Goal: Task Accomplishment & Management: Manage account settings

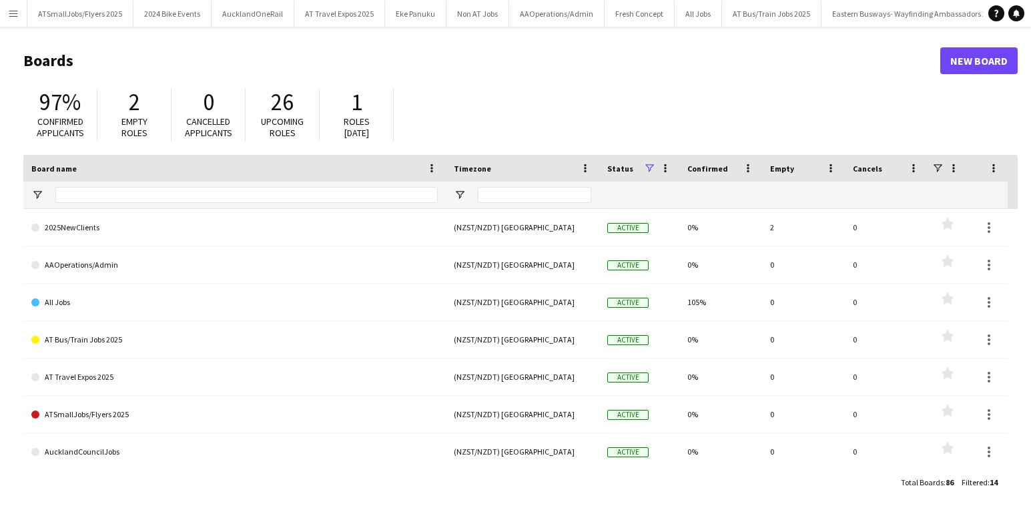
click at [17, 14] on app-icon "Menu" at bounding box center [13, 13] width 11 height 11
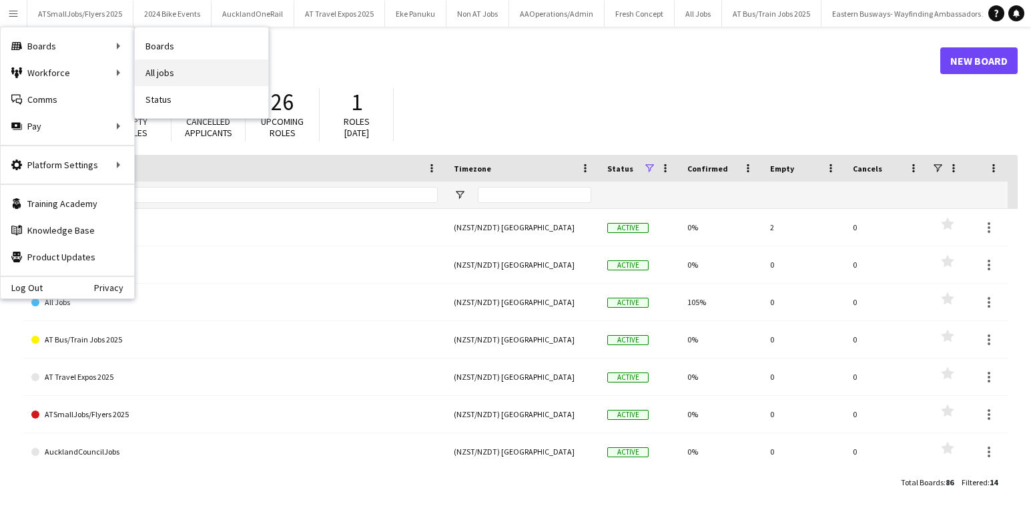
click at [167, 68] on link "All jobs" at bounding box center [202, 72] width 134 height 27
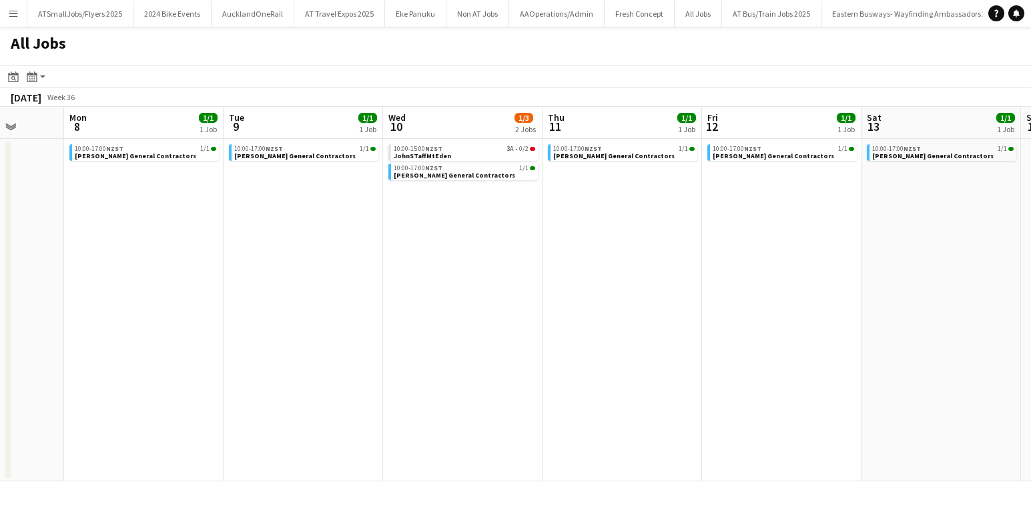
scroll to position [0, 579]
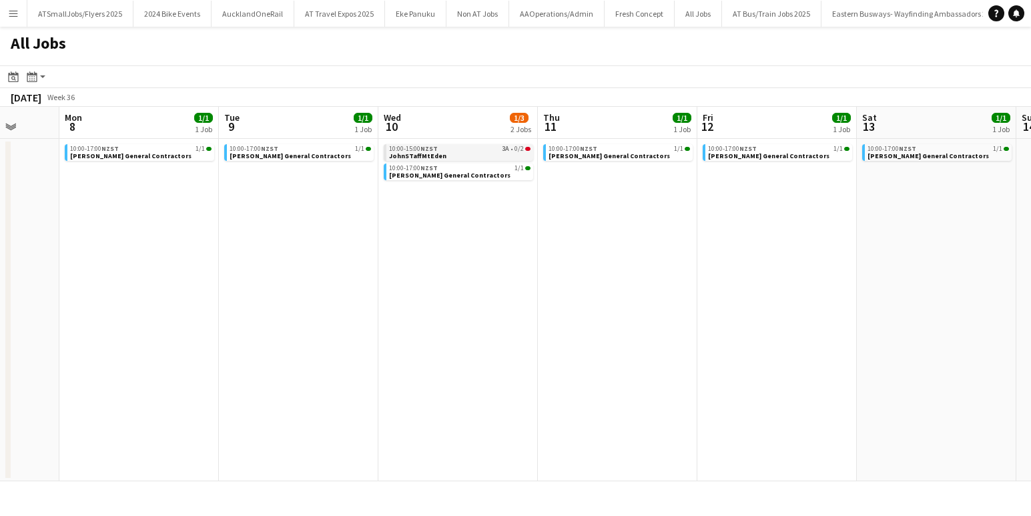
click at [465, 148] on div "10:00-15:00 NZST 3A • 0/2" at bounding box center [460, 149] width 142 height 7
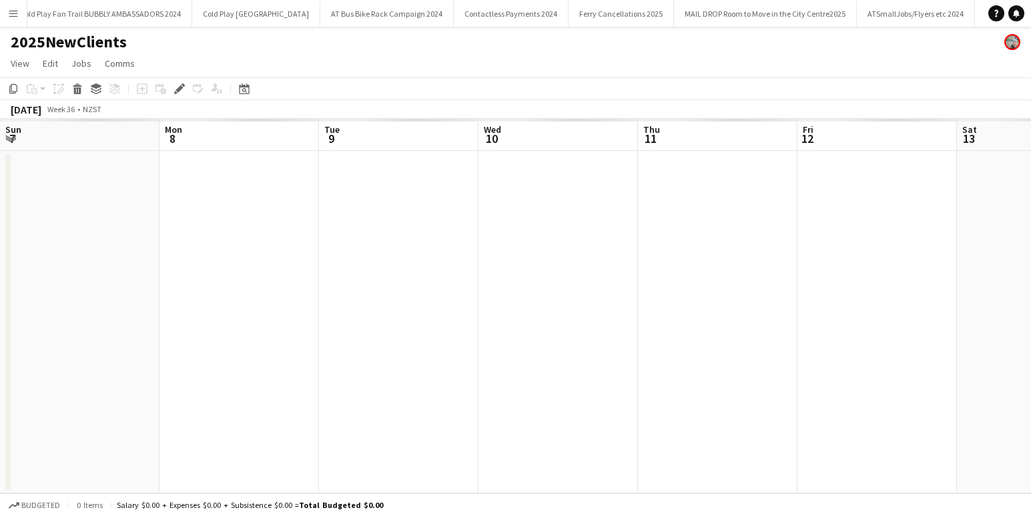
scroll to position [0, 459]
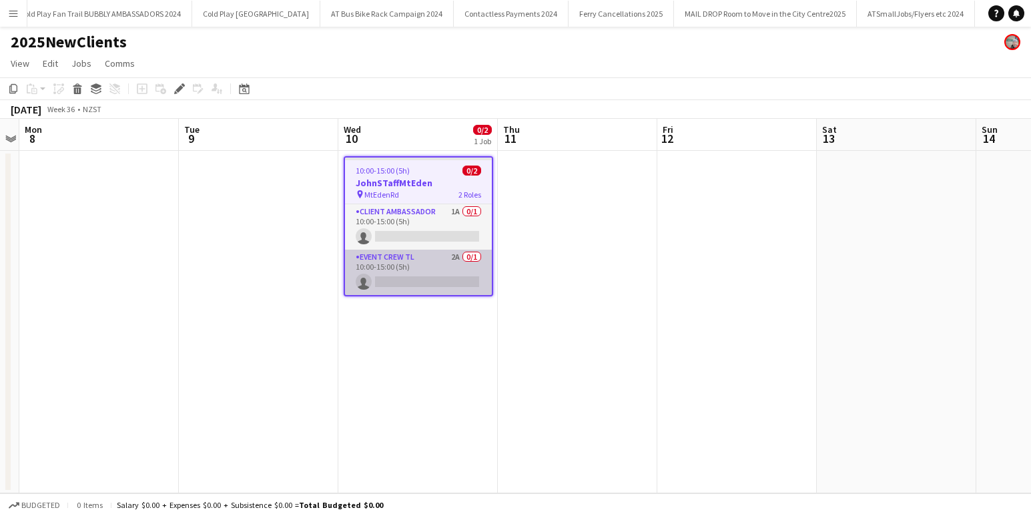
click at [430, 274] on app-card-role "Event Crew TL 2A 0/1 10:00-15:00 (5h) single-neutral-actions" at bounding box center [418, 272] width 147 height 45
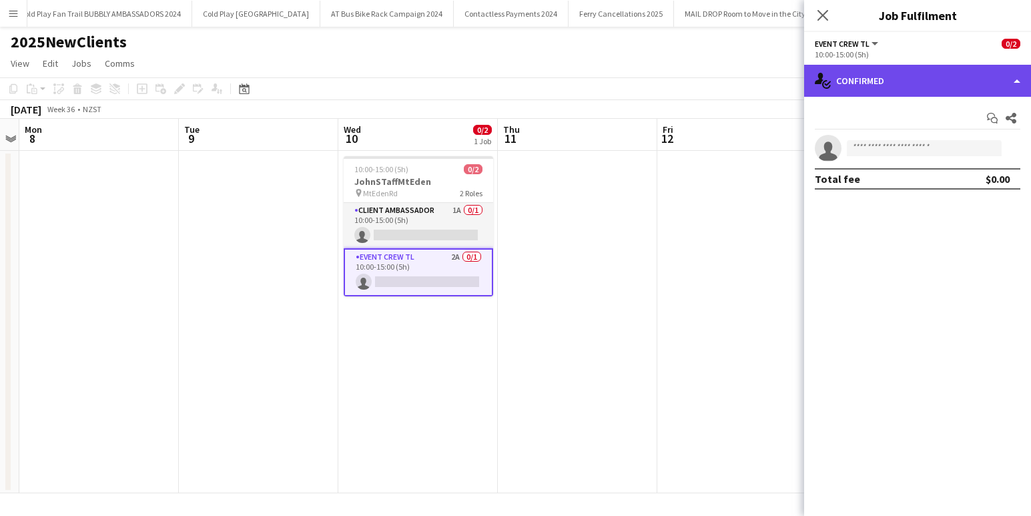
click at [948, 79] on div "single-neutral-actions-check-2 Confirmed" at bounding box center [917, 81] width 227 height 32
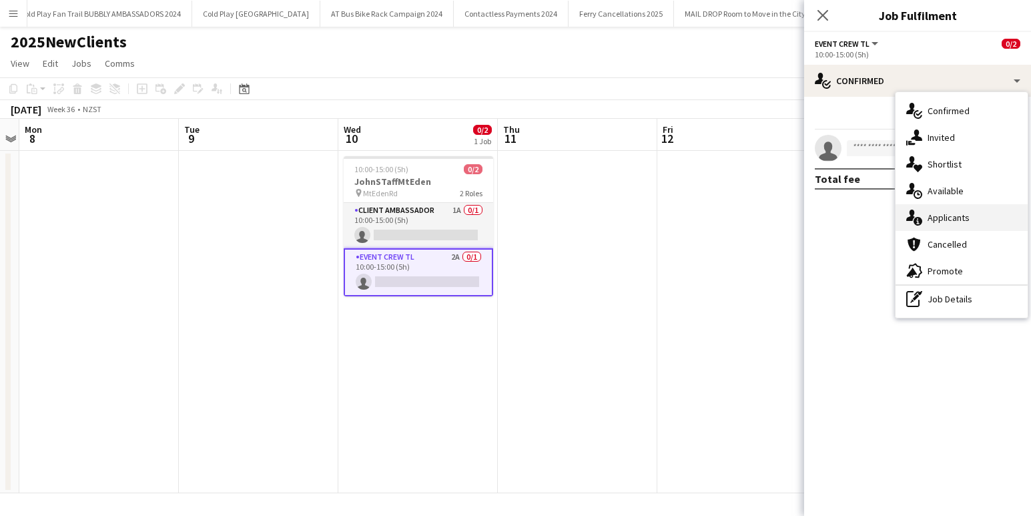
click at [953, 220] on span "Applicants" at bounding box center [949, 218] width 42 height 12
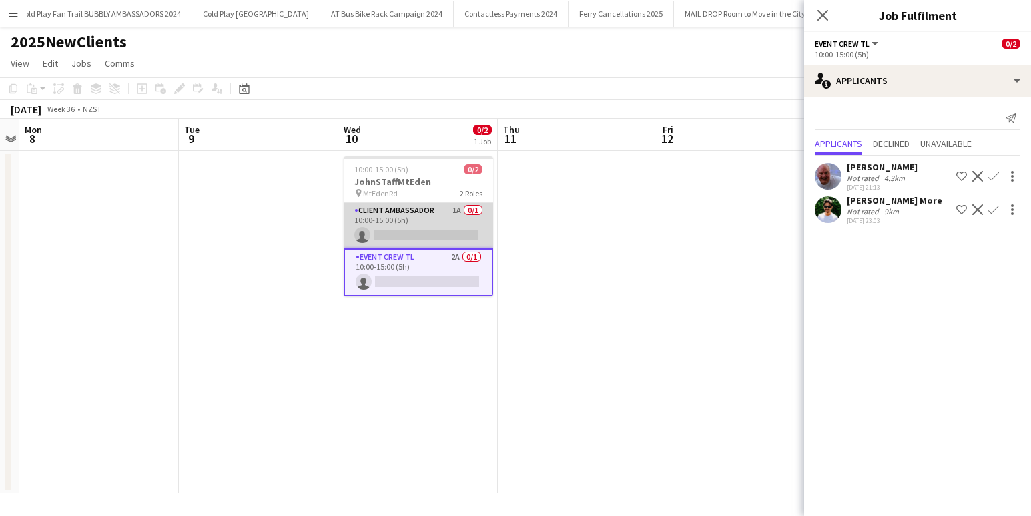
click at [417, 220] on app-card-role "Client Ambassador 1A 0/1 10:00-15:00 (5h) single-neutral-actions" at bounding box center [419, 225] width 150 height 45
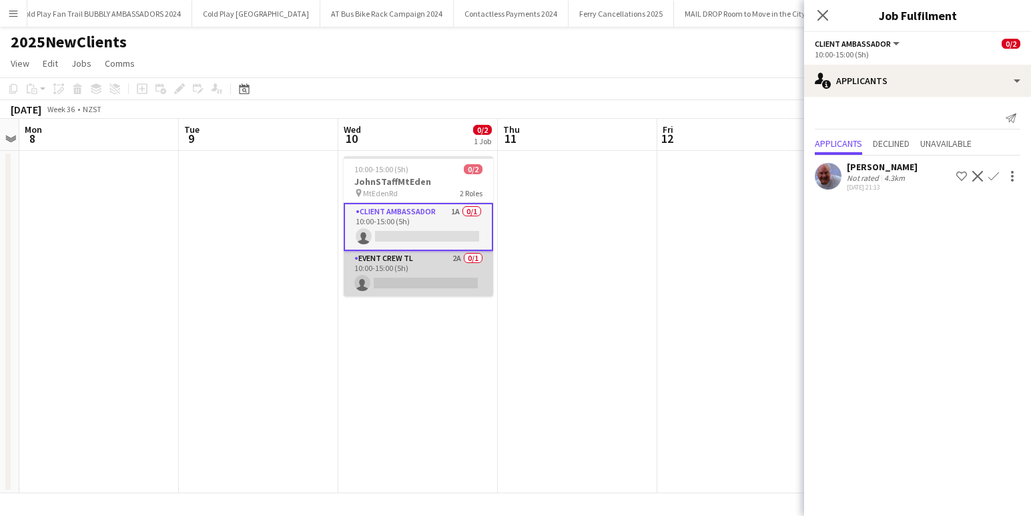
click at [418, 276] on app-card-role "Event Crew TL 2A 0/1 10:00-15:00 (5h) single-neutral-actions" at bounding box center [419, 273] width 150 height 45
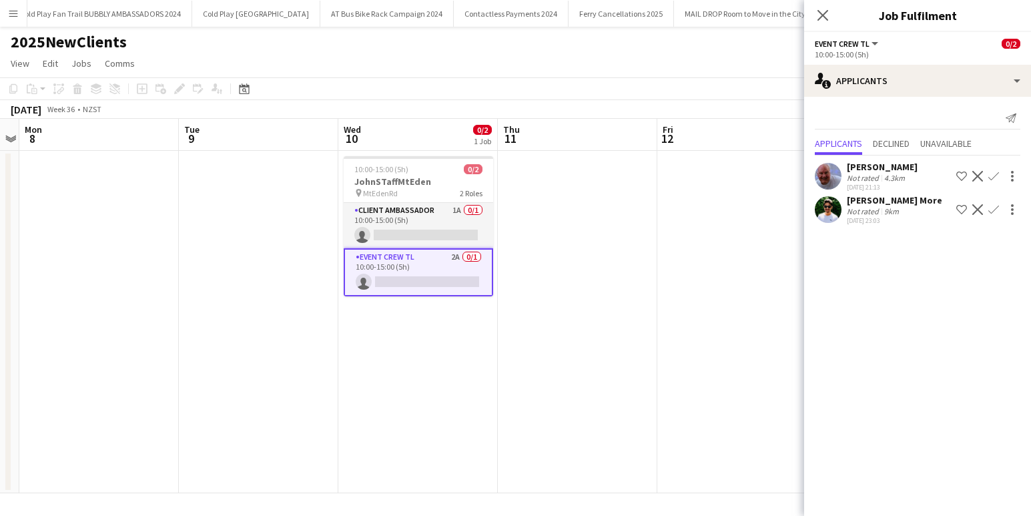
click at [991, 176] on app-icon "Confirm" at bounding box center [994, 176] width 11 height 11
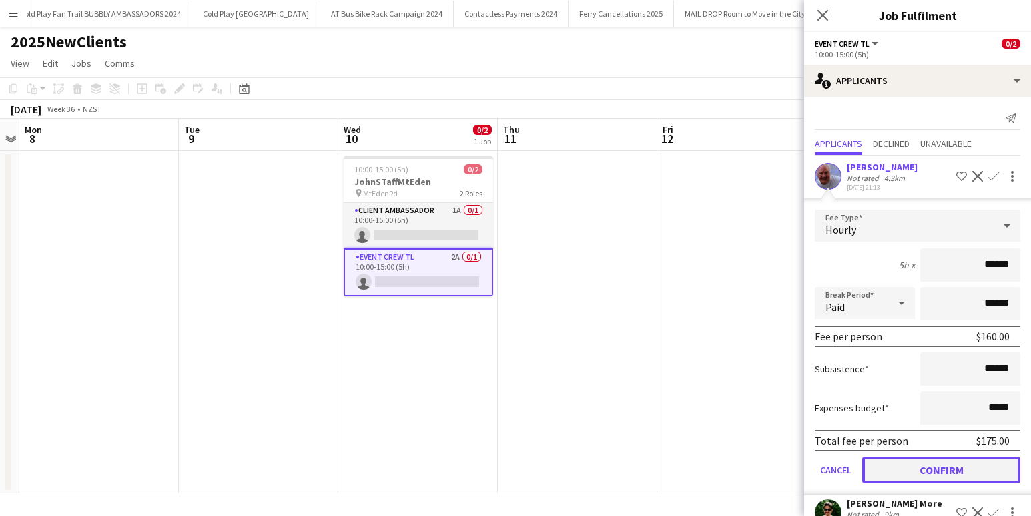
click at [944, 470] on button "Confirm" at bounding box center [941, 470] width 158 height 27
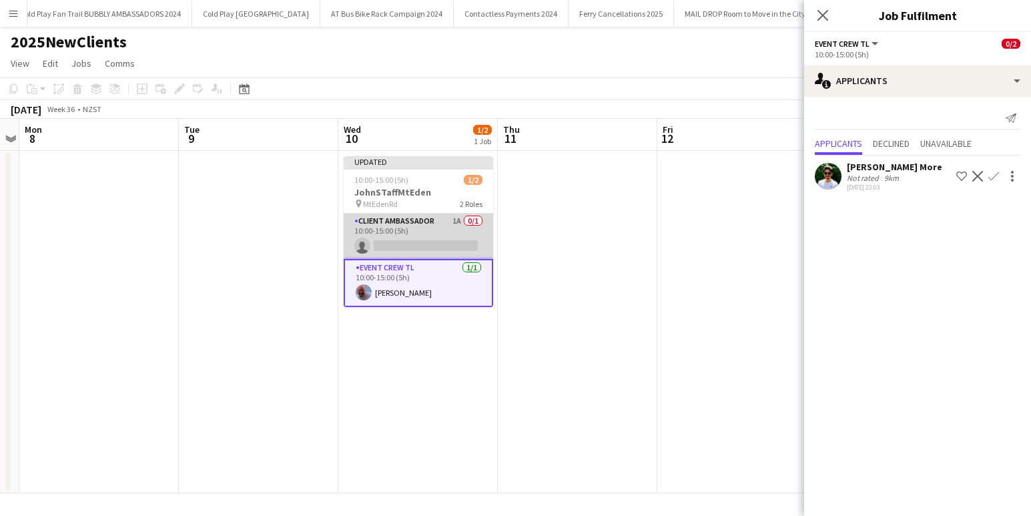
click at [427, 235] on app-card-role "Client Ambassador 1A 0/1 10:00-15:00 (5h) single-neutral-actions" at bounding box center [419, 236] width 150 height 45
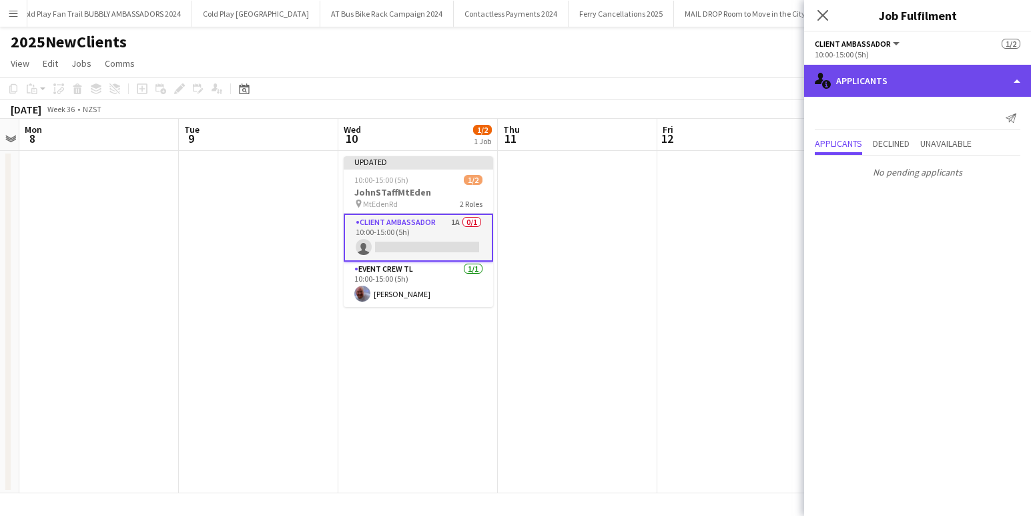
click at [950, 80] on div "single-neutral-actions-information Applicants" at bounding box center [917, 81] width 227 height 32
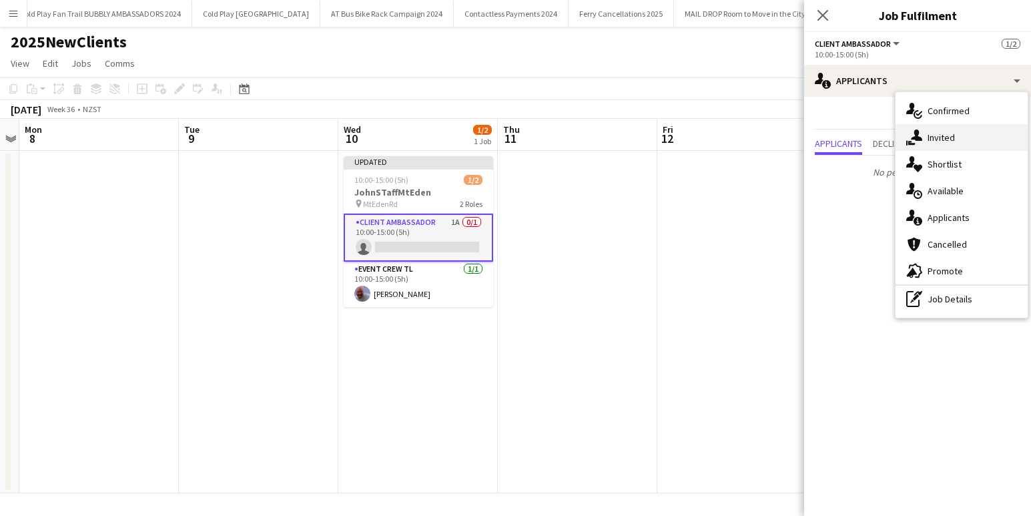
click at [943, 138] on span "Invited" at bounding box center [941, 138] width 27 height 12
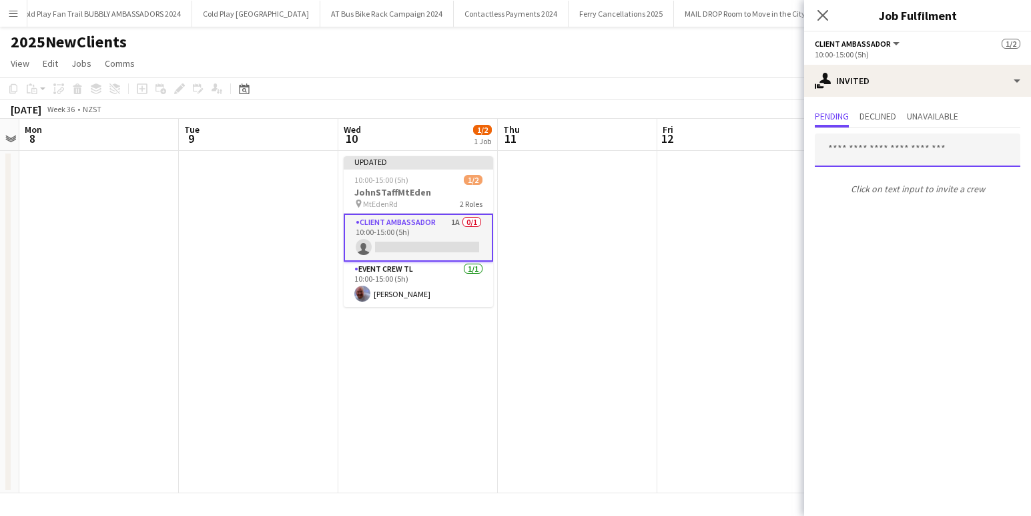
click at [873, 154] on input "text" at bounding box center [918, 150] width 206 height 33
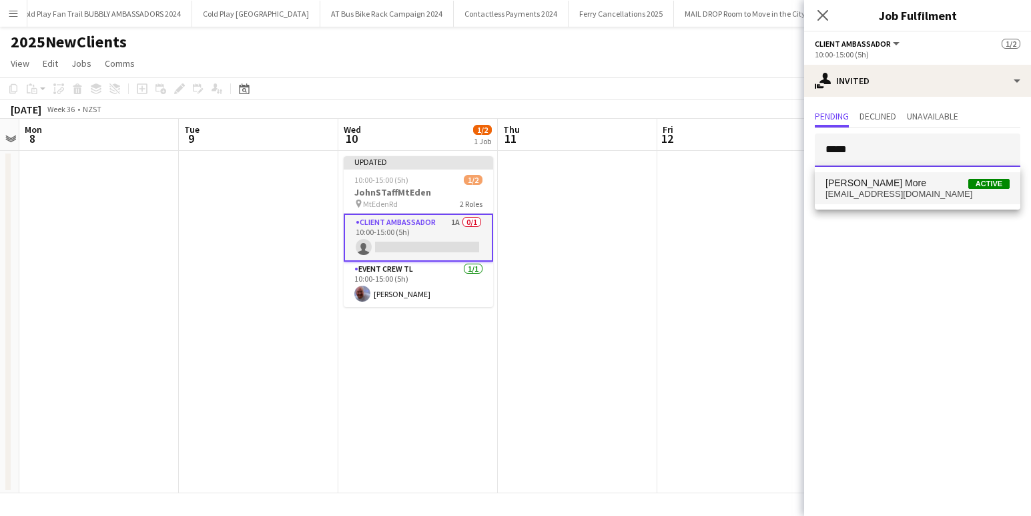
type input "*****"
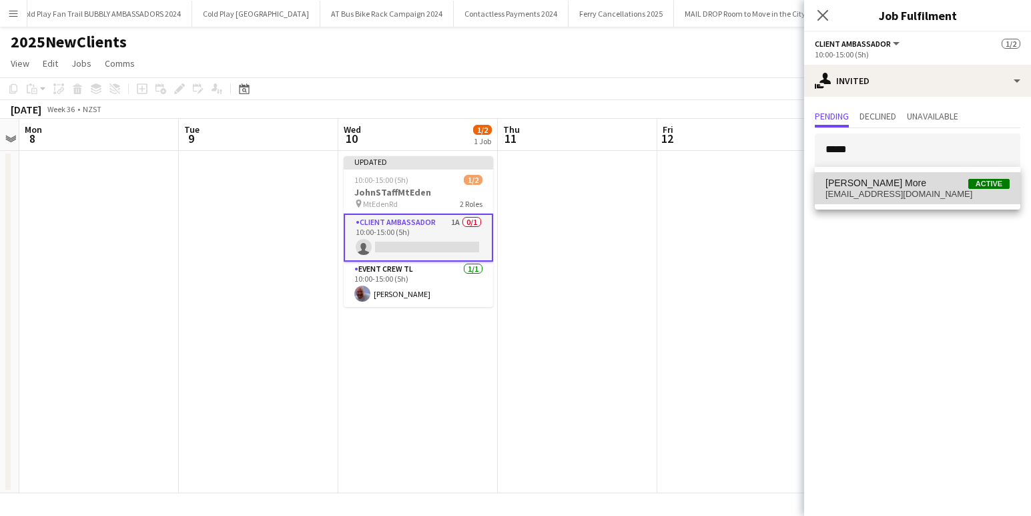
click at [870, 186] on span "[PERSON_NAME] More" at bounding box center [876, 183] width 101 height 11
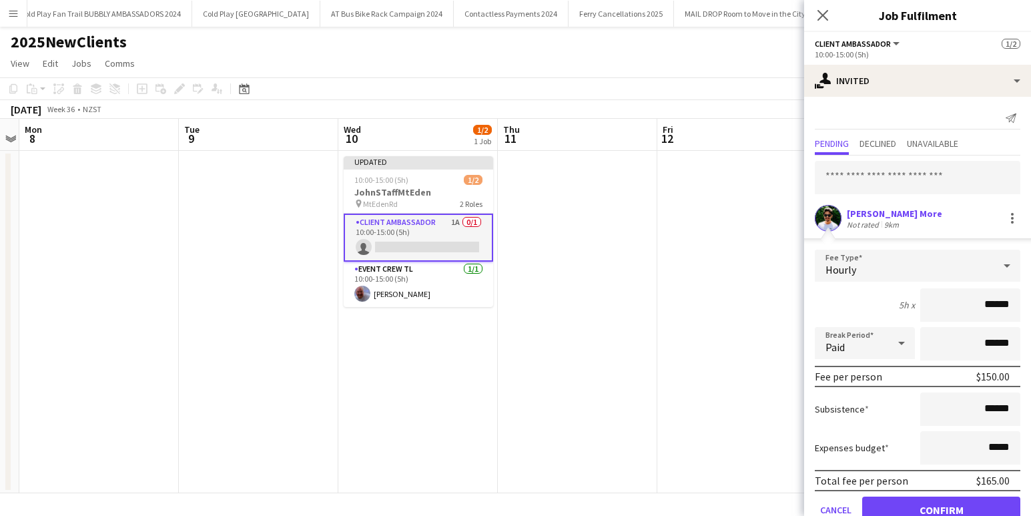
scroll to position [32, 0]
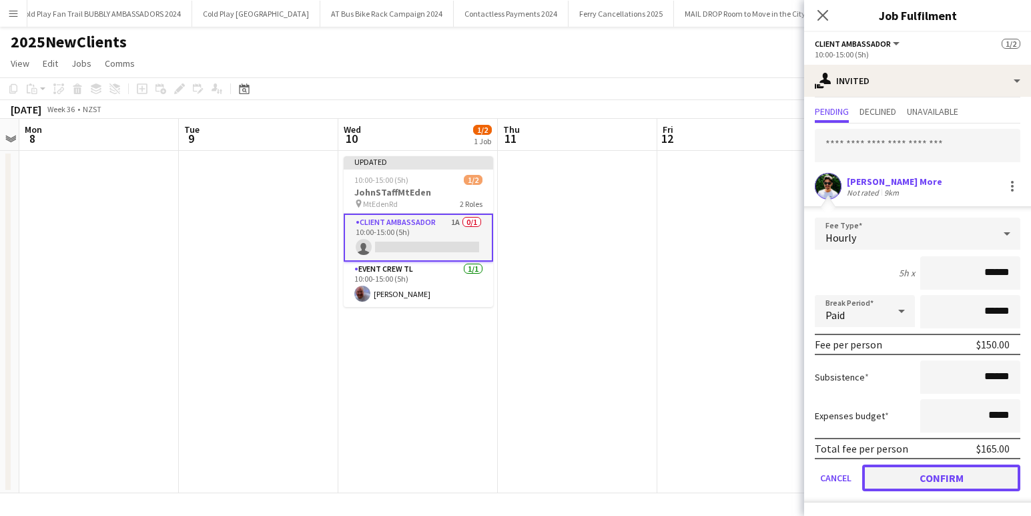
click at [951, 477] on button "Confirm" at bounding box center [941, 478] width 158 height 27
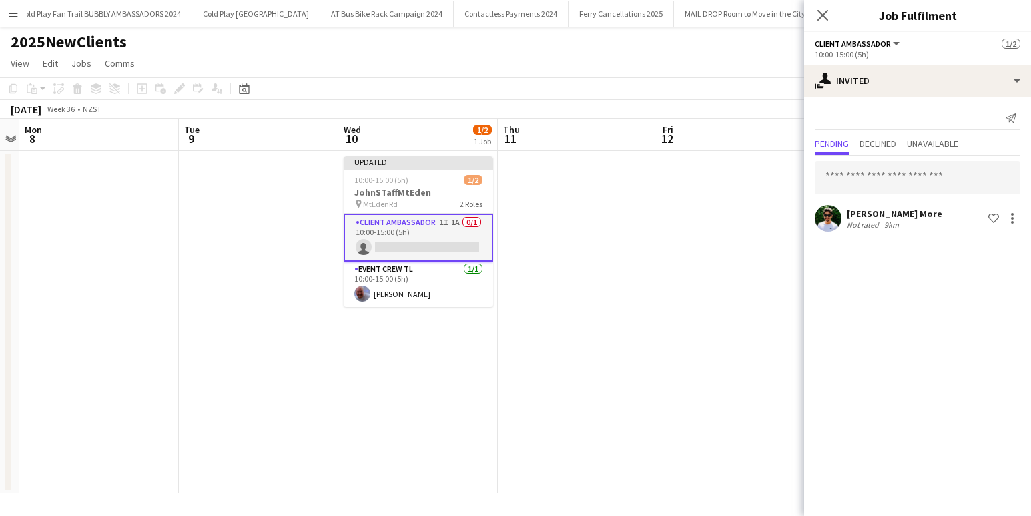
scroll to position [0, 0]
click at [1012, 116] on icon at bounding box center [1011, 117] width 11 height 9
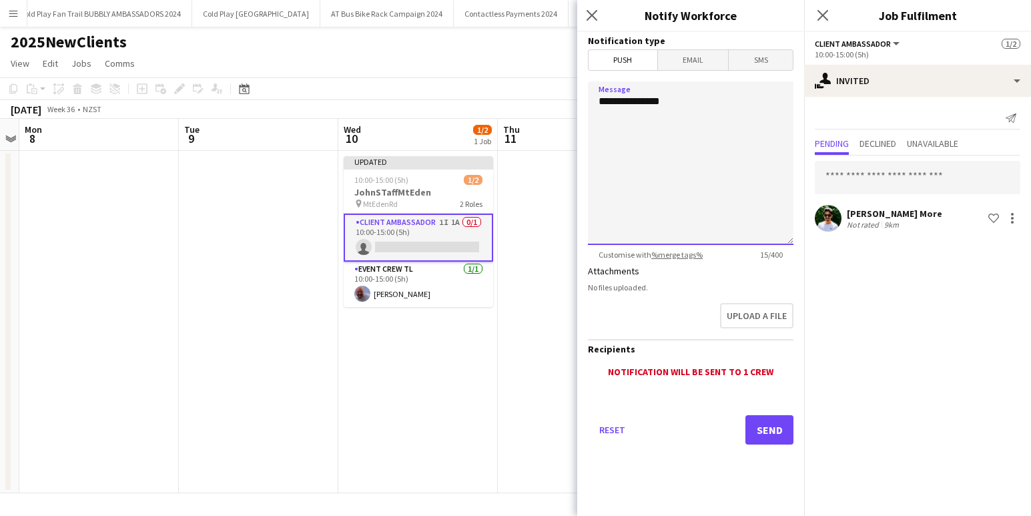
click at [607, 102] on textarea "**********" at bounding box center [691, 163] width 206 height 164
click at [714, 103] on textarea "**********" at bounding box center [691, 163] width 206 height 164
type textarea "**********"
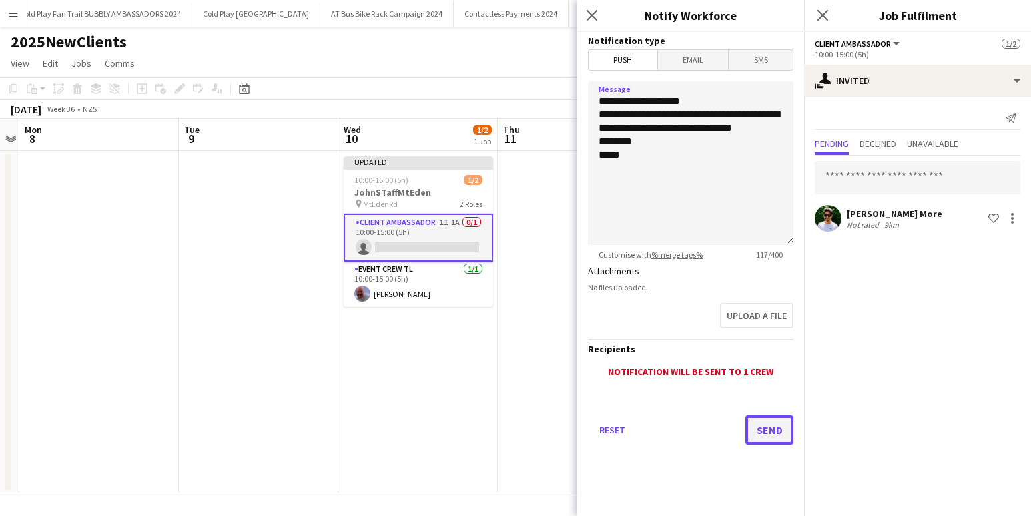
click at [770, 431] on button "Send" at bounding box center [770, 429] width 48 height 29
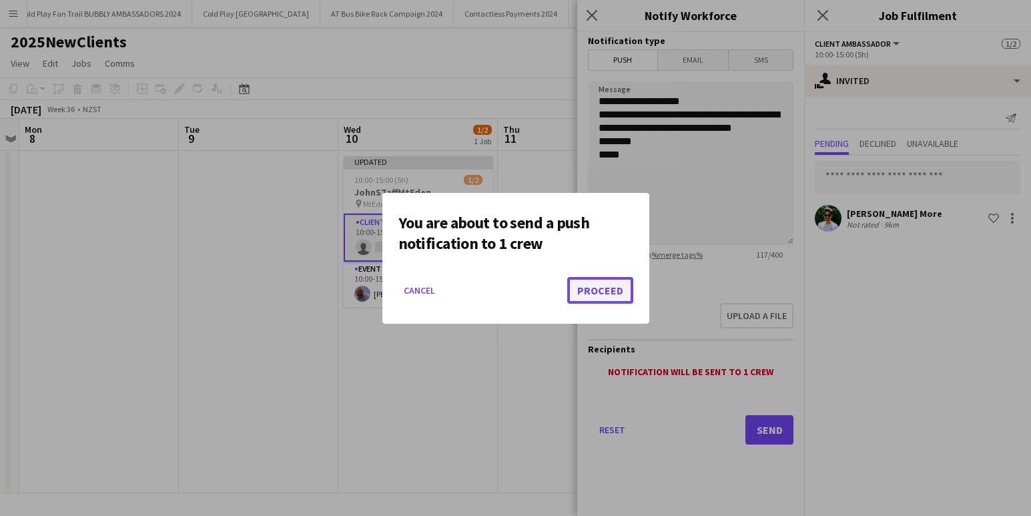
click at [603, 290] on button "Proceed" at bounding box center [600, 290] width 66 height 27
